Goal: Task Accomplishment & Management: Use online tool/utility

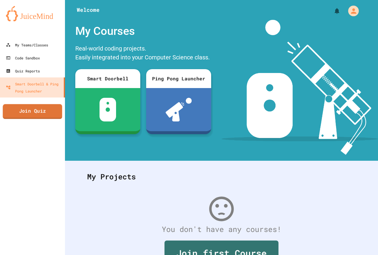
click at [28, 107] on link "Join Quiz" at bounding box center [32, 111] width 59 height 15
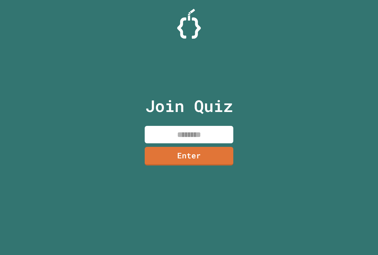
click at [207, 132] on input at bounding box center [189, 134] width 89 height 17
type input "********"
click at [209, 157] on link "Enter" at bounding box center [188, 155] width 87 height 19
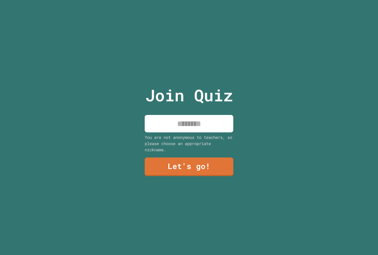
click at [210, 131] on div "Join Quiz You are not anonymous to teachers, so please choose an appropriate ni…" at bounding box center [189, 127] width 100 height 255
click at [212, 124] on input at bounding box center [189, 123] width 89 height 17
type input "**********"
click at [203, 166] on link "Let's go!" at bounding box center [189, 166] width 90 height 19
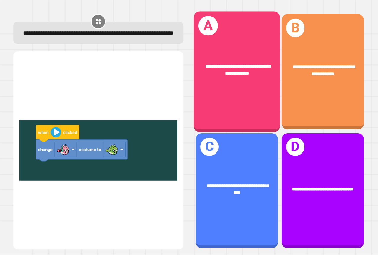
click at [230, 88] on div "**********" at bounding box center [237, 72] width 86 height 121
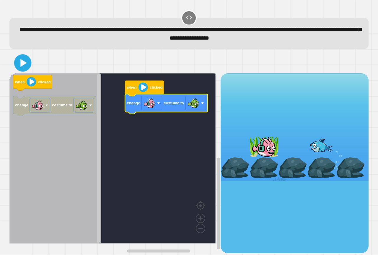
click at [25, 63] on icon at bounding box center [23, 63] width 14 height 14
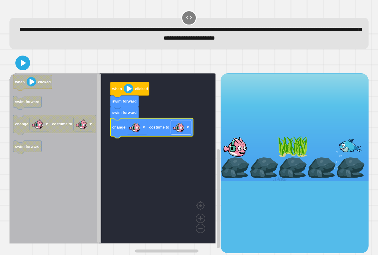
click at [177, 129] on image "Blockly Workspace" at bounding box center [179, 127] width 12 height 12
click at [18, 63] on icon at bounding box center [23, 63] width 12 height 12
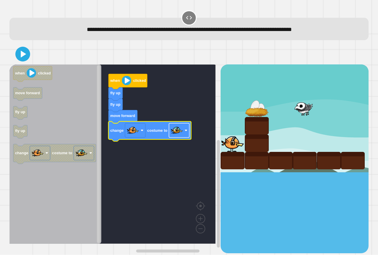
click at [176, 133] on image "Blockly Workspace" at bounding box center [177, 131] width 12 height 12
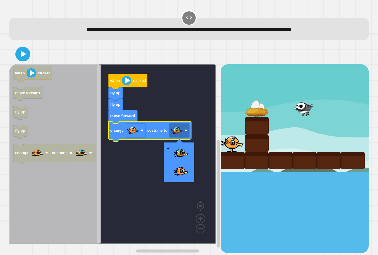
click at [169, 188] on rect "Blockly Workspace" at bounding box center [112, 153] width 206 height 179
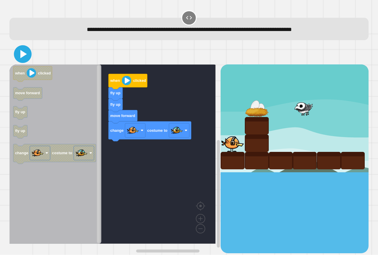
click at [19, 59] on icon at bounding box center [23, 54] width 14 height 14
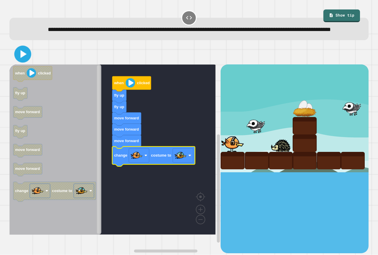
click at [25, 61] on icon at bounding box center [23, 55] width 14 height 14
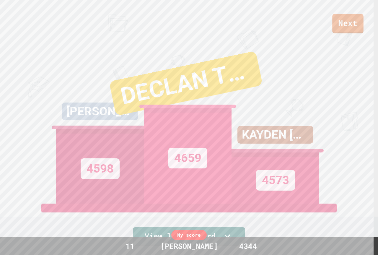
click at [343, 19] on link "Next" at bounding box center [347, 23] width 31 height 19
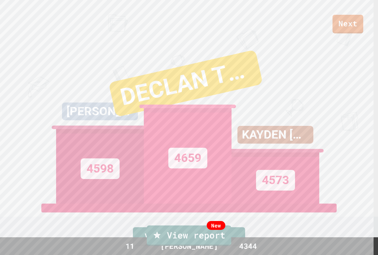
drag, startPoint x: 184, startPoint y: 173, endPoint x: 186, endPoint y: 165, distance: 8.0
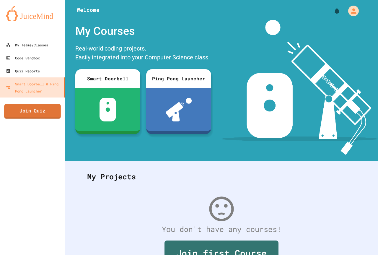
click at [37, 111] on link "Join Quiz" at bounding box center [32, 111] width 57 height 15
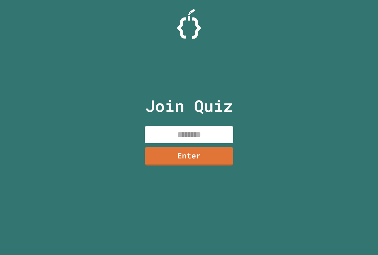
drag, startPoint x: 175, startPoint y: 134, endPoint x: 172, endPoint y: 131, distance: 3.9
click at [175, 133] on input at bounding box center [189, 134] width 89 height 17
type input "********"
drag, startPoint x: 173, startPoint y: 165, endPoint x: 174, endPoint y: 153, distance: 12.5
click at [172, 165] on div "Join Quiz ******** Enter" at bounding box center [189, 127] width 100 height 225
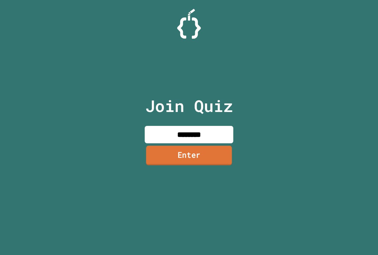
click at [176, 152] on link "Enter" at bounding box center [189, 155] width 86 height 19
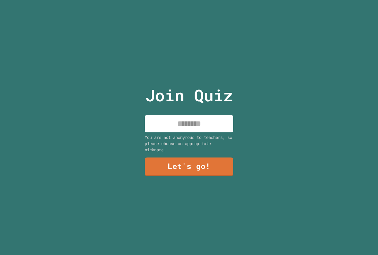
click at [191, 118] on input at bounding box center [189, 123] width 89 height 17
type input "**********"
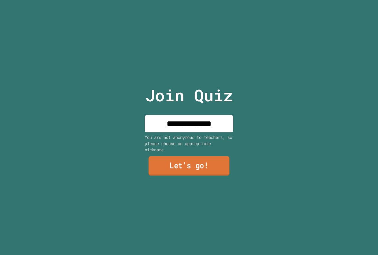
drag, startPoint x: 196, startPoint y: 171, endPoint x: 200, endPoint y: 171, distance: 4.1
click at [200, 171] on link "Let's go!" at bounding box center [189, 165] width 81 height 19
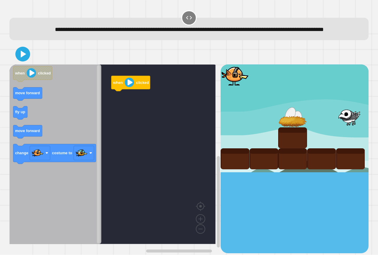
click at [200, 121] on rect "Blockly Workspace" at bounding box center [112, 154] width 206 height 180
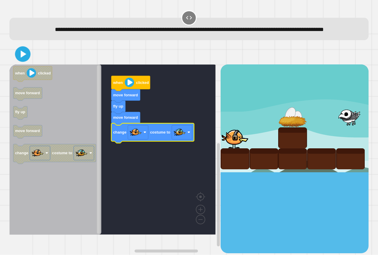
click at [24, 59] on icon at bounding box center [23, 54] width 12 height 12
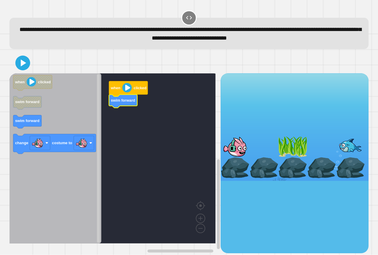
click at [43, 124] on icon "Blockly Workspace" at bounding box center [55, 158] width 92 height 170
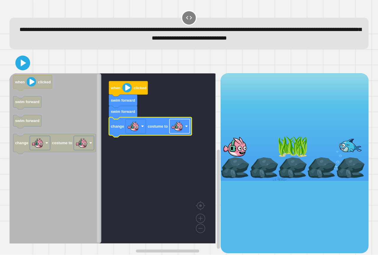
click at [185, 131] on rect "Blockly Workspace" at bounding box center [180, 126] width 20 height 14
click at [23, 65] on icon at bounding box center [23, 63] width 5 height 7
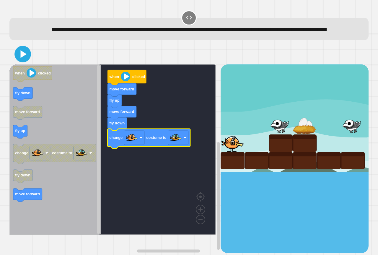
click at [19, 61] on icon at bounding box center [22, 54] width 13 height 13
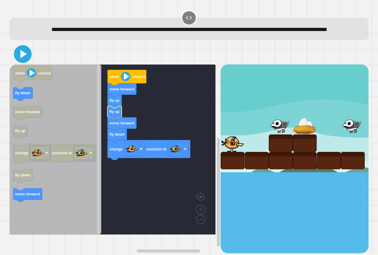
click at [20, 61] on icon at bounding box center [23, 54] width 14 height 14
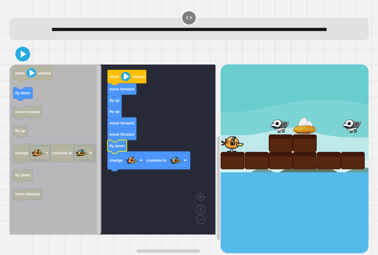
click at [24, 60] on icon at bounding box center [23, 54] width 12 height 12
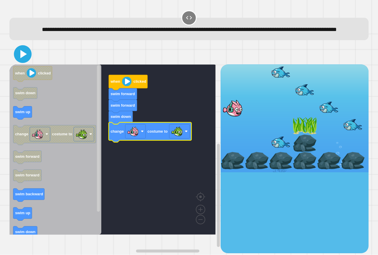
click at [20, 61] on icon at bounding box center [23, 54] width 14 height 14
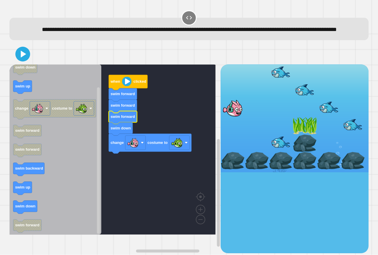
click at [21, 60] on icon at bounding box center [23, 54] width 12 height 12
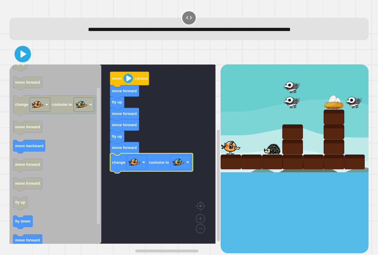
click at [26, 53] on icon at bounding box center [22, 54] width 13 height 13
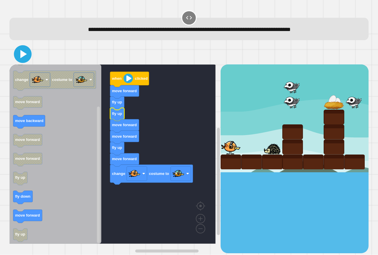
click at [25, 53] on icon at bounding box center [23, 54] width 14 height 14
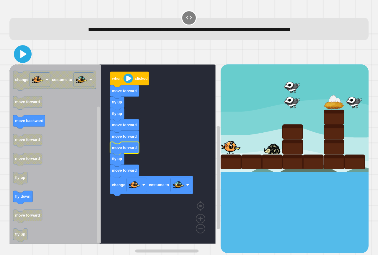
click at [23, 55] on icon at bounding box center [23, 54] width 6 height 8
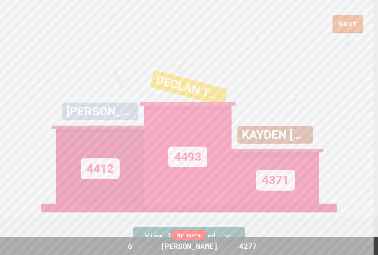
click at [353, 13] on div "Next" at bounding box center [189, 16] width 378 height 33
click at [347, 23] on link "Next" at bounding box center [348, 23] width 31 height 19
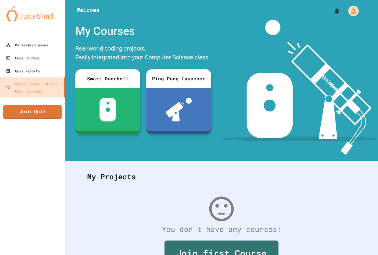
click at [31, 119] on div "My Teams/Classes Code Sandbox Quiz Reports Smart Doorbell & Ping Pong Launcher …" at bounding box center [32, 127] width 65 height 255
click at [34, 116] on link "Join Quiz" at bounding box center [33, 111] width 56 height 15
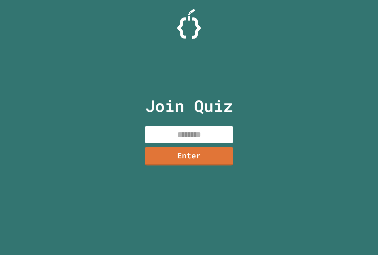
click at [176, 128] on input at bounding box center [189, 134] width 89 height 17
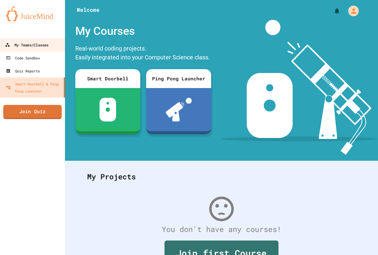
click at [24, 40] on link "My Teams/Classes" at bounding box center [32, 44] width 67 height 13
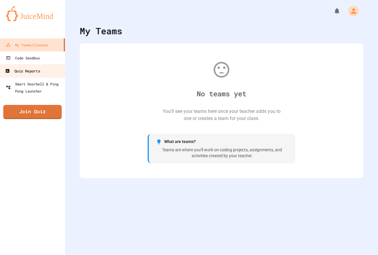
click at [29, 70] on div "Quiz Reports" at bounding box center [22, 70] width 35 height 7
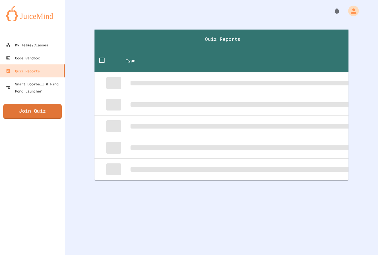
click at [39, 110] on link "Join Quiz" at bounding box center [32, 111] width 59 height 15
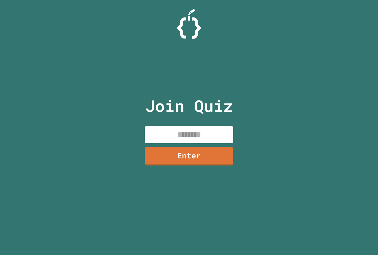
click at [190, 142] on input at bounding box center [189, 134] width 89 height 17
paste input
paste input "********"
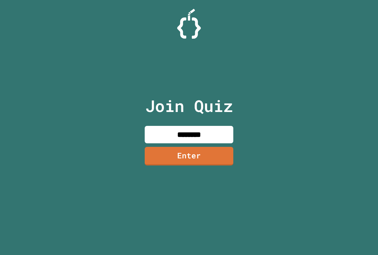
type input "********"
click at [200, 162] on link "Enter" at bounding box center [189, 156] width 89 height 19
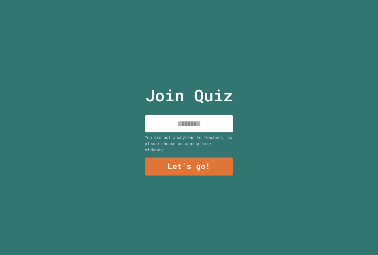
click at [197, 128] on input at bounding box center [189, 123] width 89 height 17
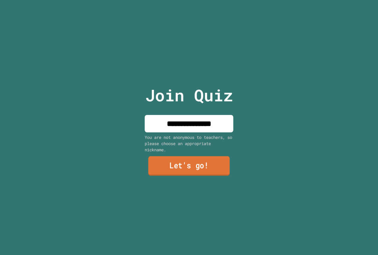
type input "**********"
click at [176, 168] on link "Let's go!" at bounding box center [189, 165] width 82 height 19
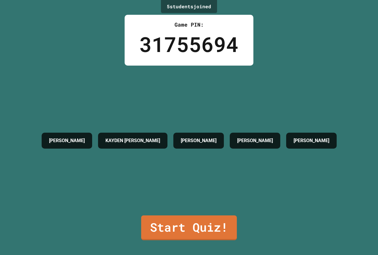
click at [189, 218] on link "Start Quiz!" at bounding box center [189, 227] width 96 height 25
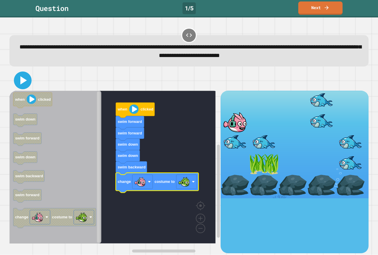
click at [24, 87] on icon at bounding box center [23, 80] width 14 height 14
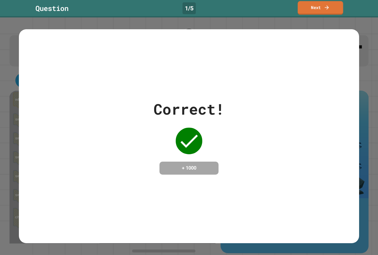
click at [310, 16] on div "Question 1 / 5 Next" at bounding box center [189, 8] width 378 height 17
click at [313, 12] on link "Next" at bounding box center [320, 7] width 42 height 14
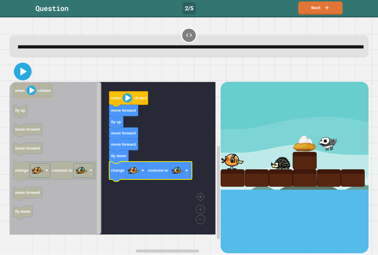
click at [25, 78] on icon at bounding box center [23, 71] width 14 height 14
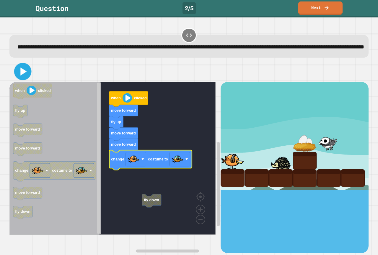
click at [22, 76] on icon at bounding box center [23, 72] width 6 height 8
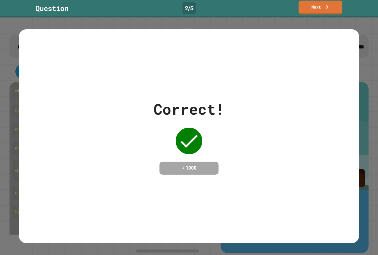
click at [318, 2] on link "Next" at bounding box center [321, 8] width 44 height 14
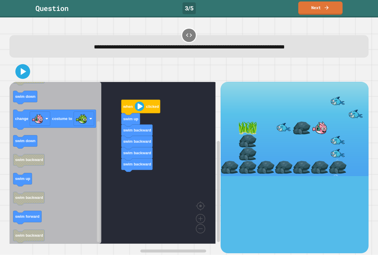
click at [63, 143] on icon "Blockly Workspace" at bounding box center [55, 163] width 92 height 162
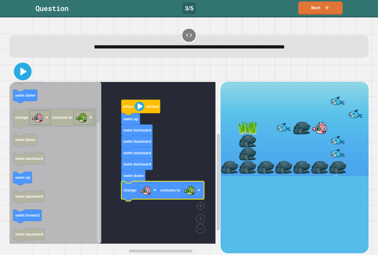
click at [24, 75] on icon at bounding box center [23, 71] width 14 height 14
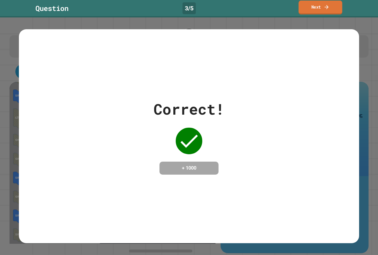
click at [317, 8] on link "Next" at bounding box center [321, 8] width 44 height 14
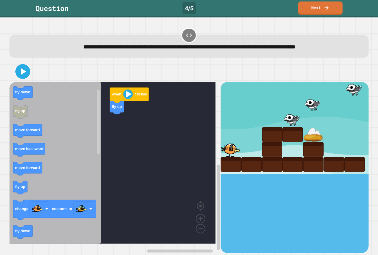
click at [53, 192] on icon "Blockly Workspace" at bounding box center [55, 163] width 92 height 162
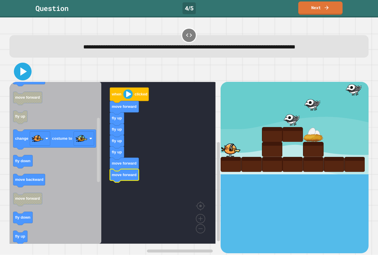
click at [22, 71] on icon at bounding box center [23, 71] width 6 height 8
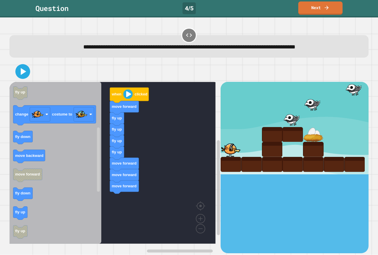
click at [118, 198] on div "when clicked move forward fly up fly up fly up fly up move forward move forward…" at bounding box center [114, 167] width 211 height 171
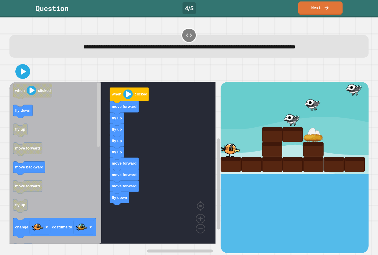
click at [95, 205] on icon "when clicked fly down fly up move forward move backward move forward fly up cha…" at bounding box center [55, 163] width 92 height 162
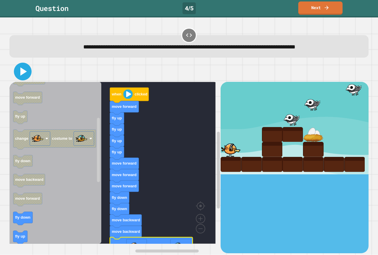
click at [22, 74] on icon at bounding box center [23, 71] width 6 height 8
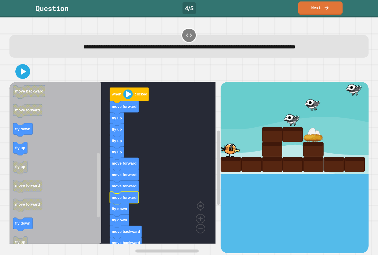
click at [21, 68] on icon at bounding box center [23, 72] width 12 height 12
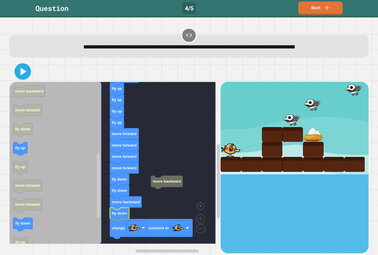
click at [20, 71] on icon at bounding box center [22, 71] width 13 height 13
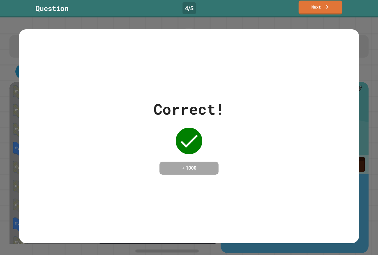
drag, startPoint x: 321, startPoint y: 6, endPoint x: 320, endPoint y: 10, distance: 3.6
click at [320, 10] on link "Next" at bounding box center [321, 8] width 44 height 14
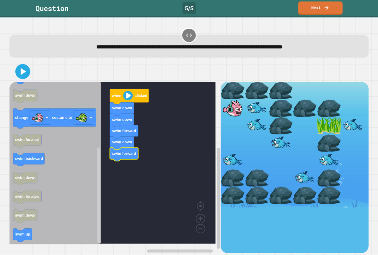
click at [26, 73] on icon at bounding box center [23, 72] width 12 height 12
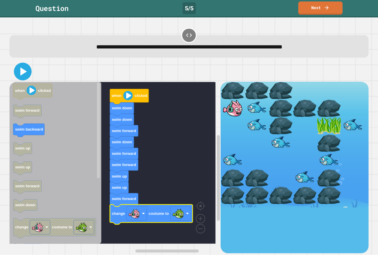
click at [17, 69] on icon at bounding box center [23, 71] width 14 height 14
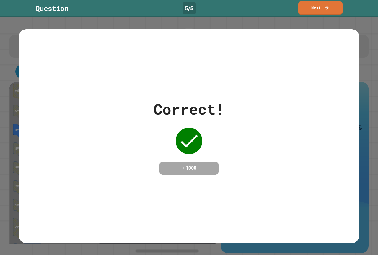
click at [313, 9] on link "Next" at bounding box center [320, 7] width 44 height 13
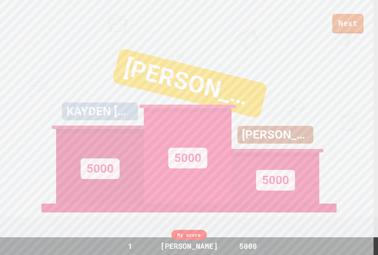
click at [348, 24] on link "Next" at bounding box center [347, 23] width 31 height 19
